Goal: Obtain resource: Obtain resource

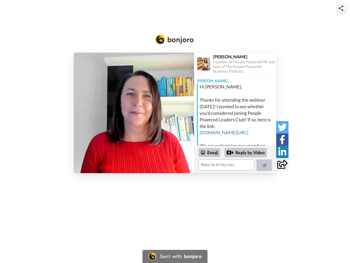
click at [342, 8] on img at bounding box center [341, 7] width 5 height 5
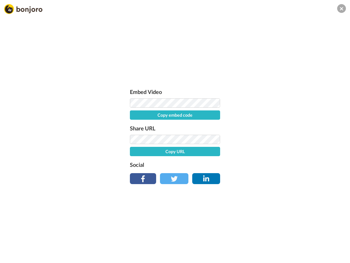
click at [134, 113] on button "Copy embed code" at bounding box center [175, 114] width 90 height 9
click at [235, 159] on div "Embed Video Embed code copied! Share URL Copy URL Social" at bounding box center [175, 161] width 350 height 263
click at [210, 152] on button "Copy URL" at bounding box center [175, 151] width 90 height 9
click at [246, 152] on div "Embed Video Embed code copied! Share URL URL copied! Social" at bounding box center [175, 161] width 350 height 263
click at [264, 165] on div "Embed Video Embed code copied! Share URL URL copied! Social" at bounding box center [175, 161] width 350 height 263
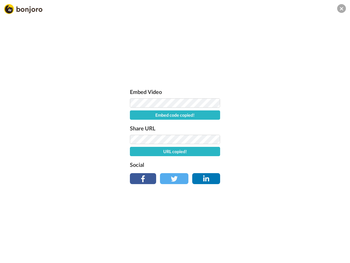
click at [282, 127] on div "Embed Video Embed code copied! Share URL URL copied! Social" at bounding box center [175, 161] width 350 height 263
click at [282, 139] on div "Embed Video Embed code copied! Share URL URL copied! Social" at bounding box center [175, 161] width 350 height 263
click at [282, 152] on div "Embed Video Embed code copied! Share URL URL copied! Social" at bounding box center [175, 161] width 350 height 263
click at [282, 164] on div "Embed Video Embed code copied! Share URL URL copied! Social" at bounding box center [175, 161] width 350 height 263
